Goal: Information Seeking & Learning: Learn about a topic

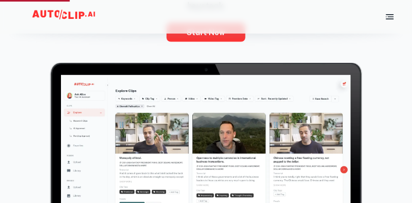
scroll to position [263, 0]
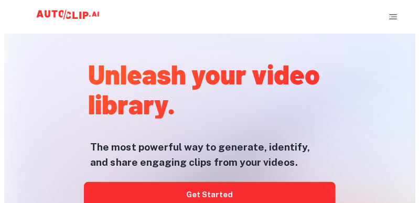
scroll to position [105, 0]
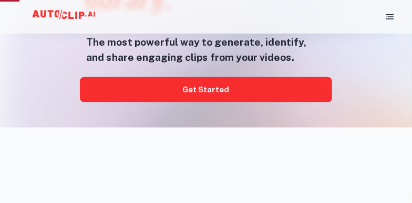
click at [212, 95] on div at bounding box center [205, 128] width 329 height 210
click at [391, 19] on rect "button" at bounding box center [390, 18] width 8 height 1
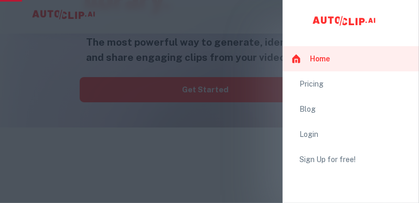
click at [323, 85] on div "Pricing" at bounding box center [355, 84] width 111 height 12
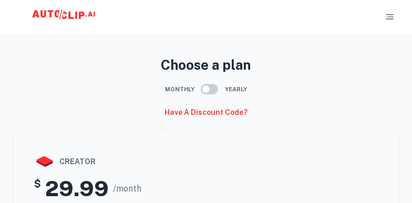
click at [207, 88] on input "checkbox" at bounding box center [206, 89] width 60 height 20
checkbox input "true"
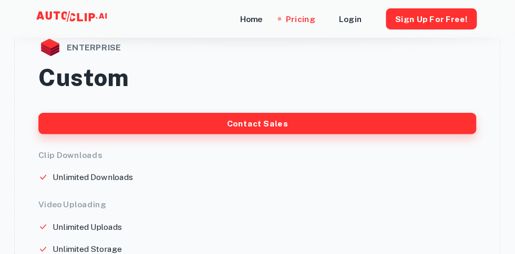
scroll to position [687, 0]
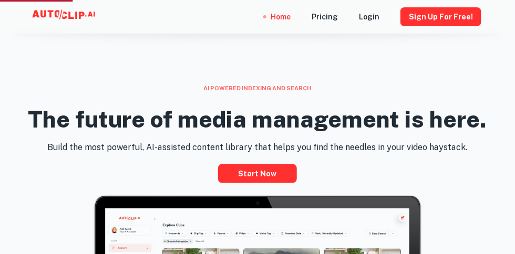
scroll to position [394, 0]
